Goal: Find specific page/section: Find specific page/section

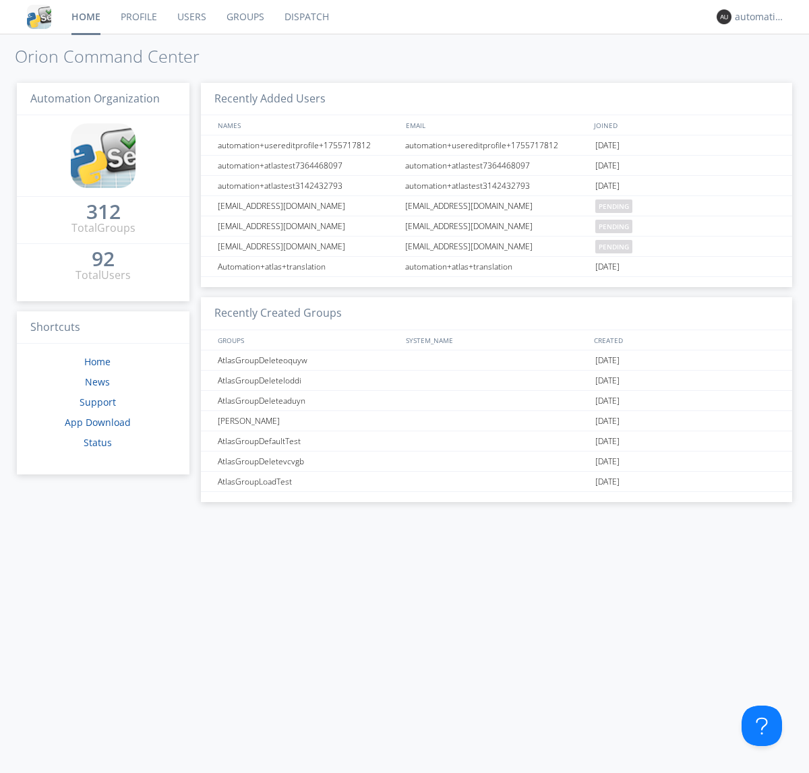
click at [305, 17] on link "Dispatch" at bounding box center [306, 17] width 65 height 34
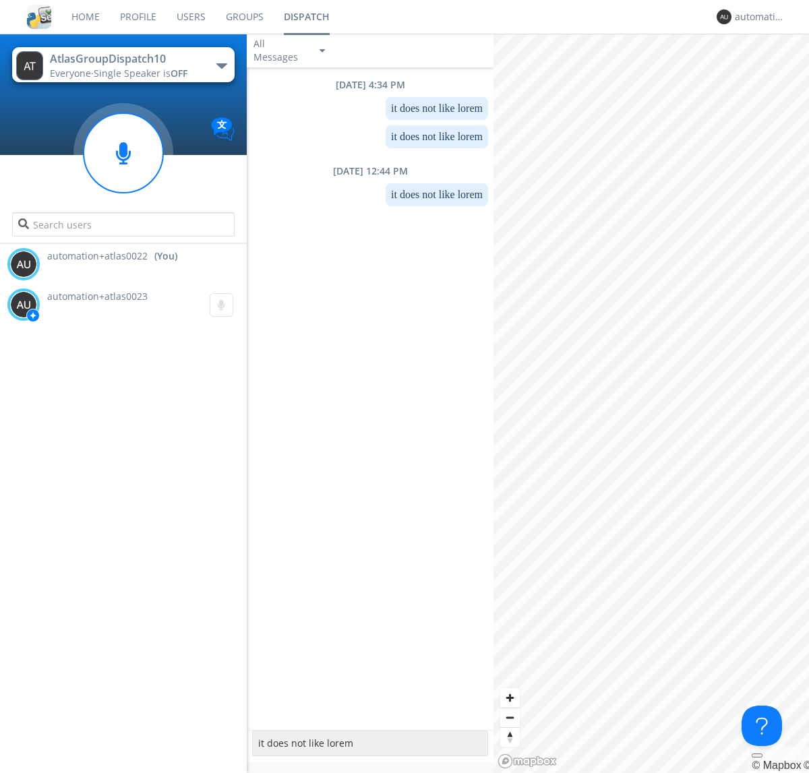
type textarea "it does not like lorem"
click at [756, 17] on div "automation+atlas0022" at bounding box center [759, 16] width 51 height 13
